Goal: Task Accomplishment & Management: Manage account settings

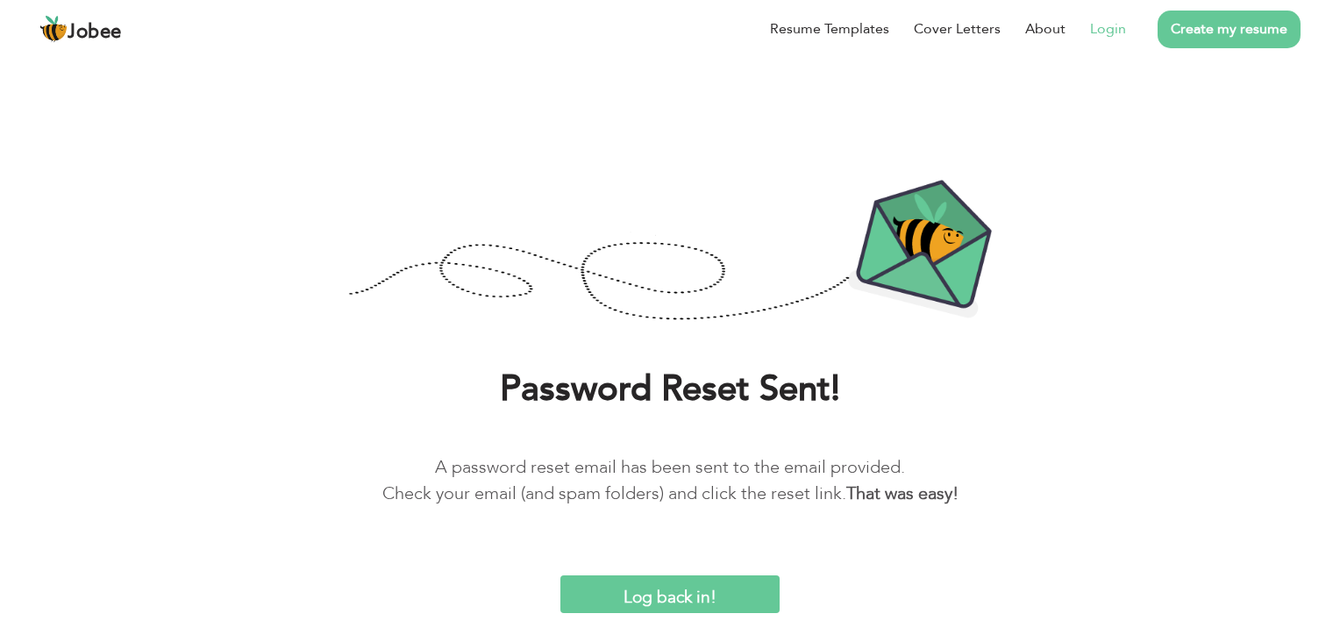
click at [1107, 31] on link "Login" at bounding box center [1108, 28] width 36 height 21
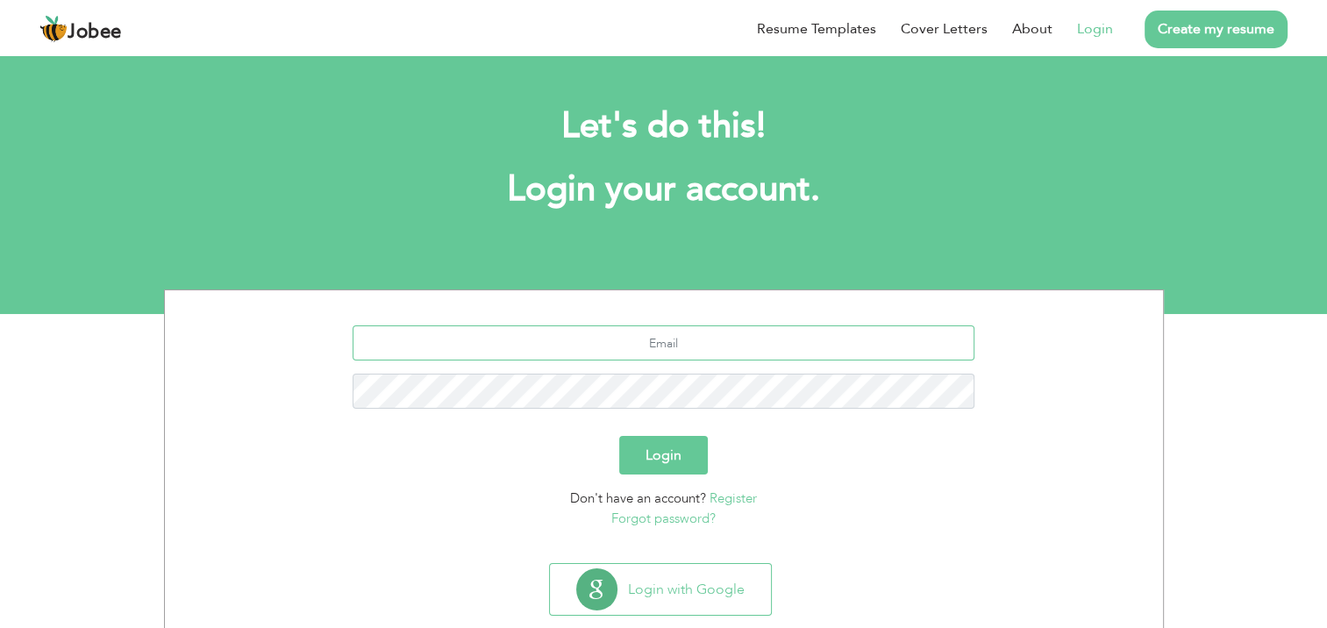
click at [813, 343] on input "text" at bounding box center [663, 342] width 622 height 35
click at [701, 346] on input "text" at bounding box center [663, 342] width 622 height 35
type input "M"
type input "mnomankhanmeo@gmail.com"
click at [662, 462] on button "Login" at bounding box center [663, 455] width 89 height 39
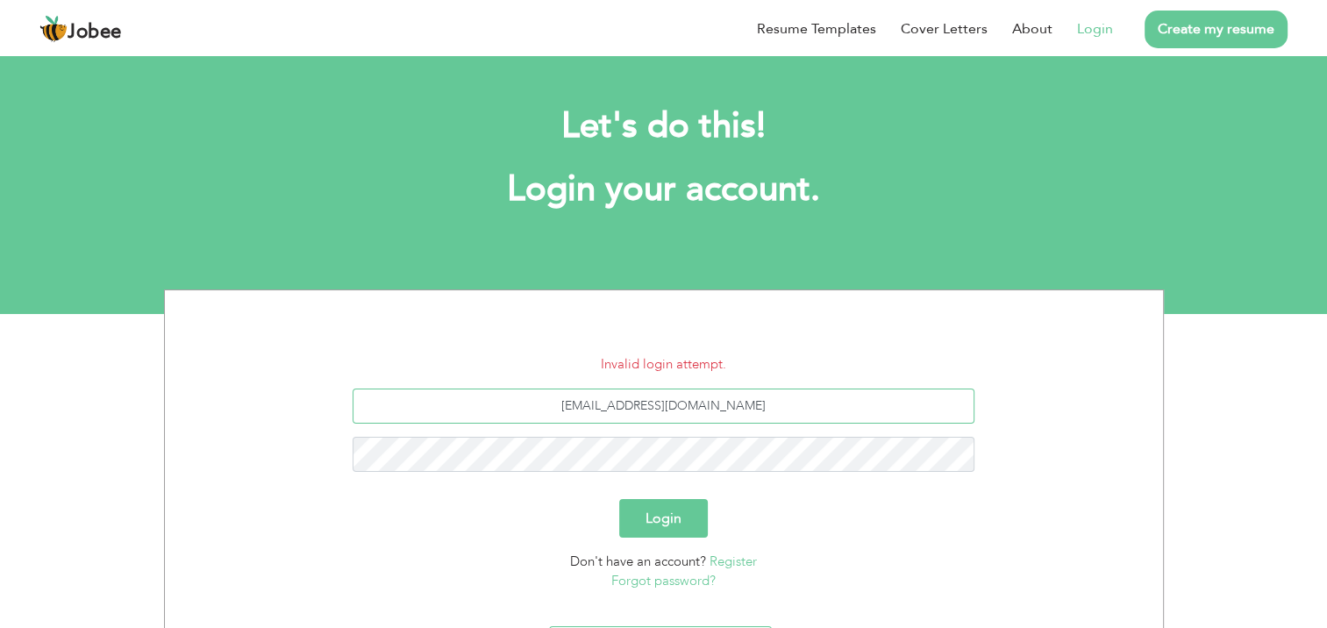
click at [623, 404] on input "mnomankhanmeo@gmail.com" at bounding box center [663, 405] width 622 height 35
paste input "M"
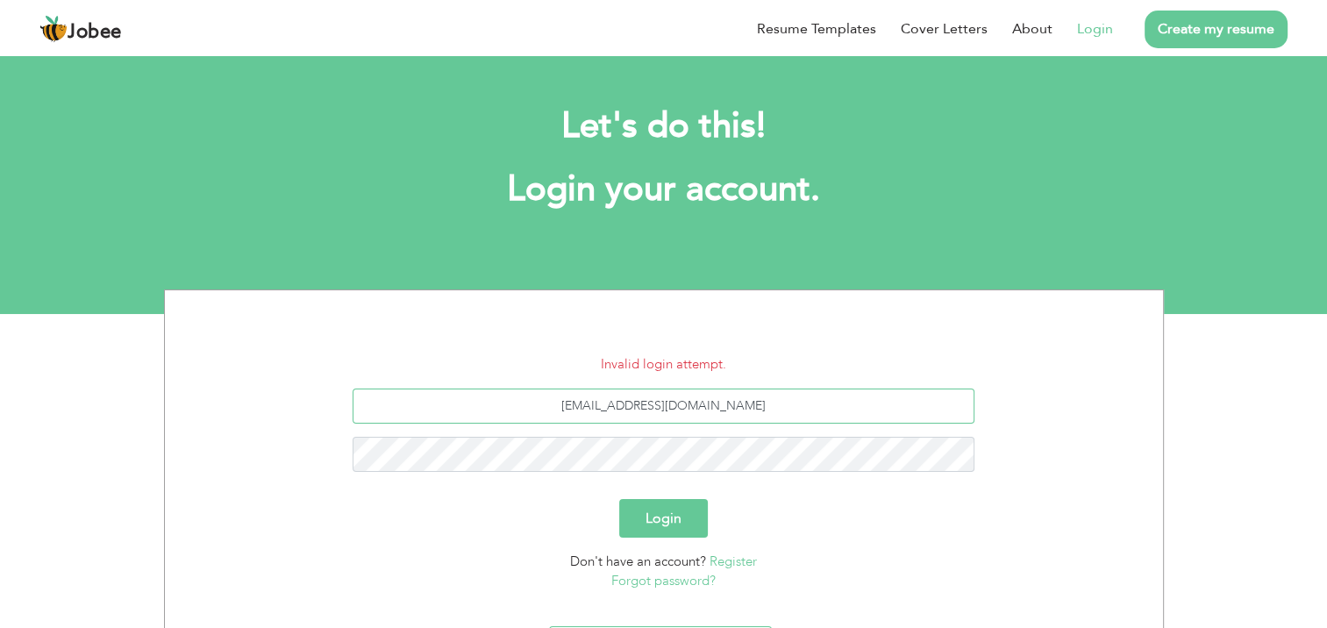
type input "Mnomankhanmeo@gmail.com"
click at [619, 499] on button "Login" at bounding box center [663, 518] width 89 height 39
click at [716, 395] on input "Mnomankhanmeo@gmail.com" at bounding box center [663, 405] width 622 height 35
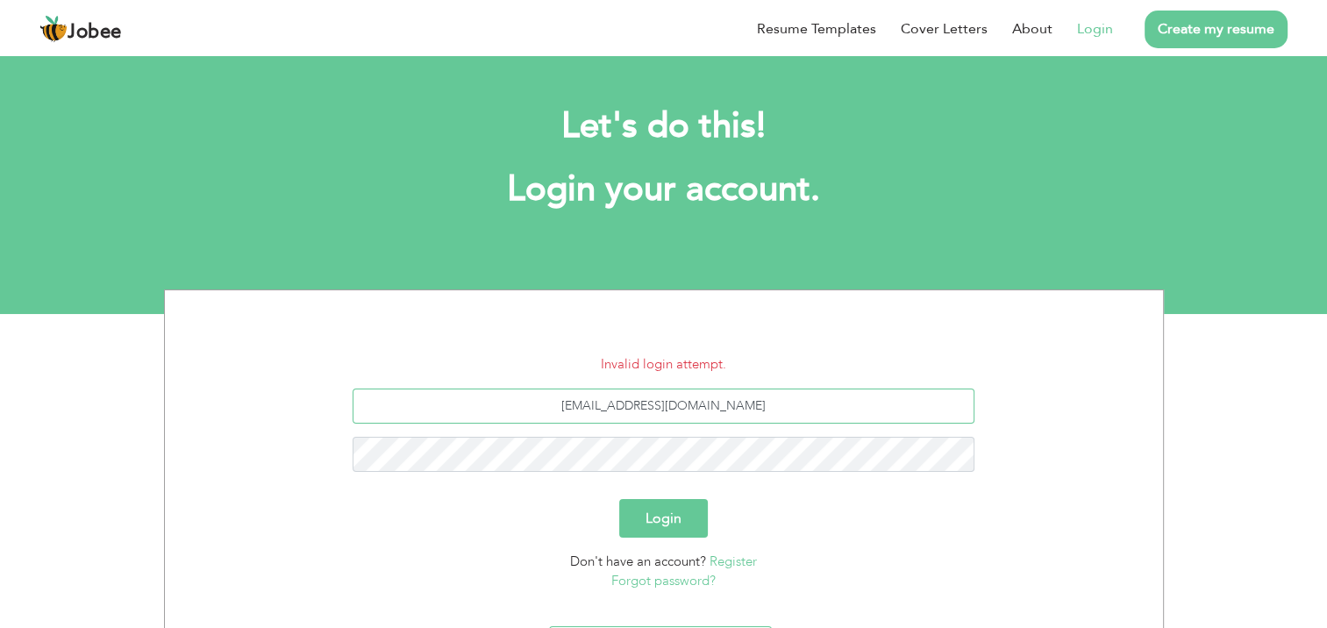
click at [716, 395] on input "Mnomankhanmeo@gmail.com" at bounding box center [663, 405] width 622 height 35
click at [716, 395] on input "text" at bounding box center [663, 405] width 622 height 35
type input "[EMAIL_ADDRESS][DOMAIN_NAME]"
click at [638, 516] on button "Login" at bounding box center [663, 518] width 89 height 39
click at [619, 499] on button "Login" at bounding box center [663, 518] width 89 height 39
